Goal: Information Seeking & Learning: Check status

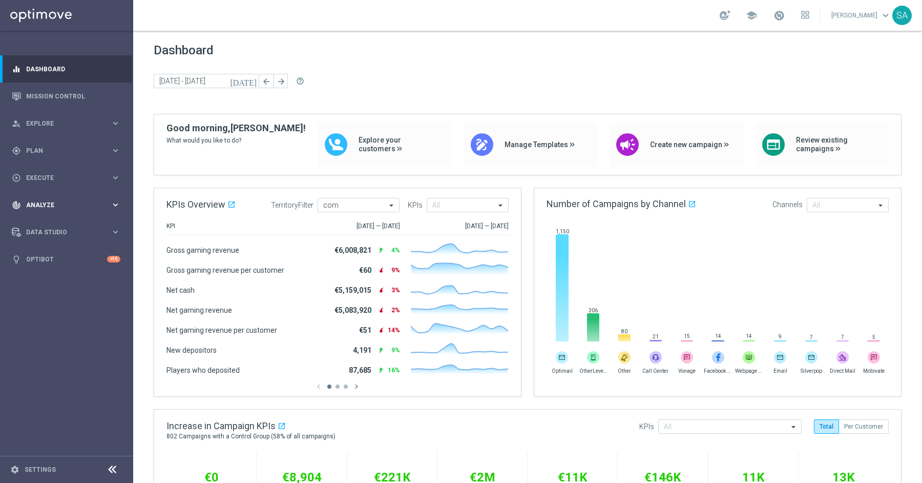
click at [50, 203] on span "Analyze" at bounding box center [68, 205] width 85 height 6
click at [59, 225] on link "Customer 360" at bounding box center [67, 226] width 80 height 8
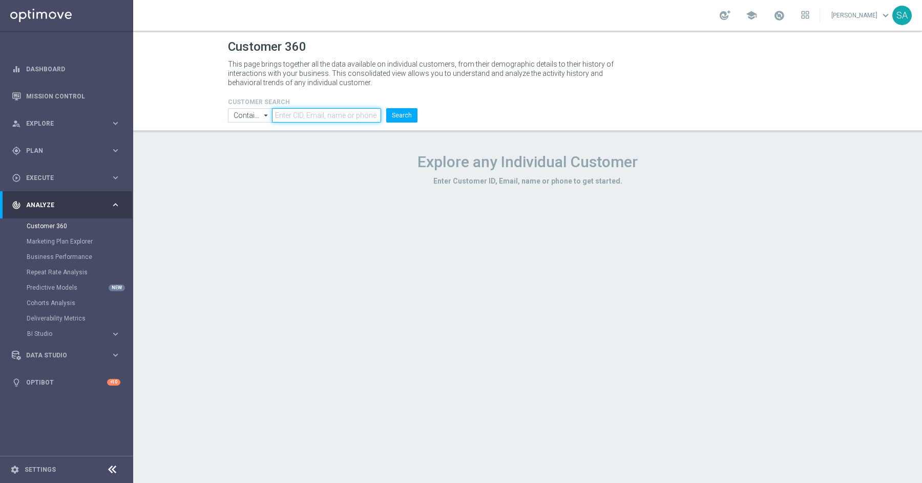
click at [343, 118] on input "text" at bounding box center [326, 115] width 109 height 14
paste input "8149130"
type input "8149130"
click at [391, 116] on button "Search" at bounding box center [401, 115] width 31 height 14
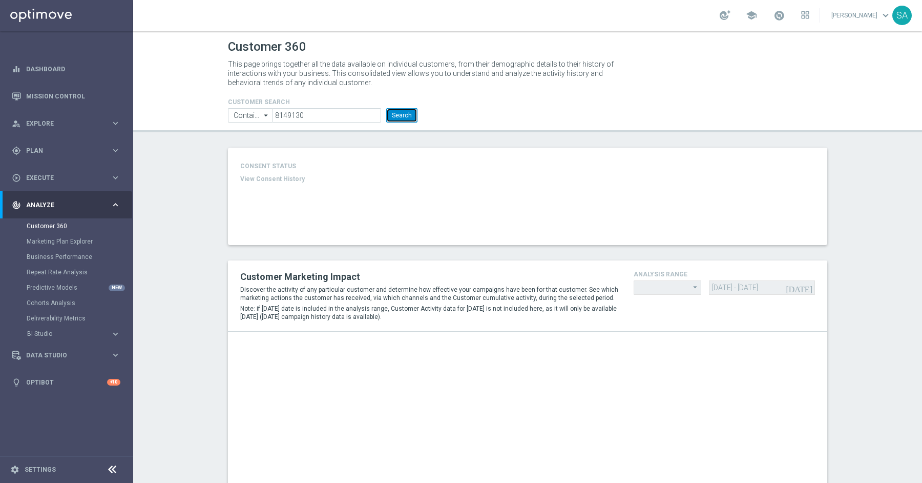
type input "Last 30 days"
type input "Deposit Amount"
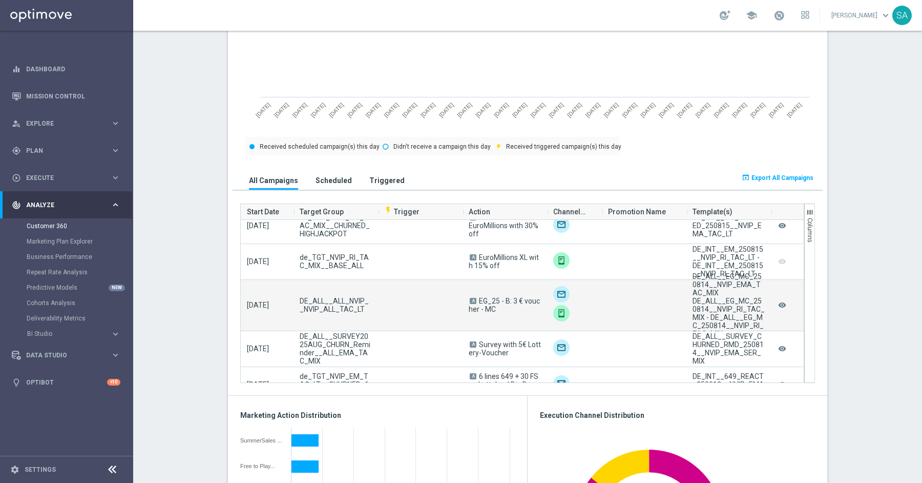
scroll to position [479, 0]
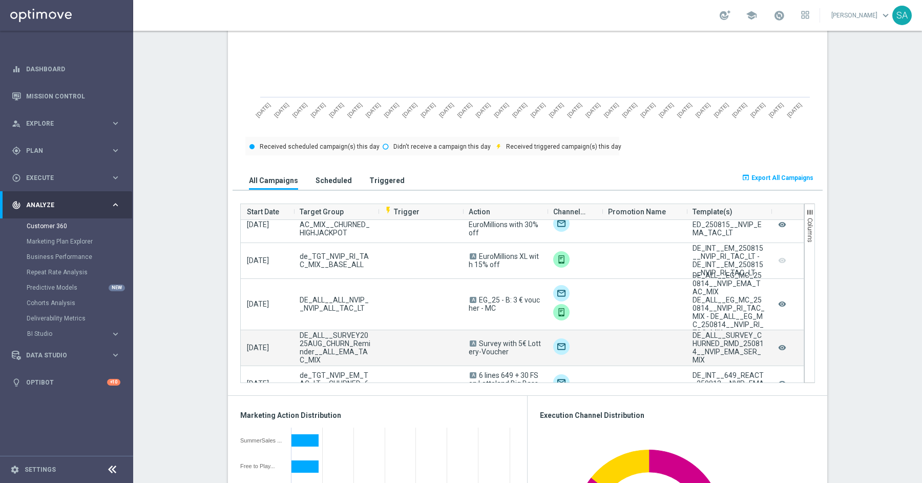
click at [502, 342] on span "Survey with 5€ Lottery-Voucher" at bounding box center [505, 347] width 72 height 16
